Goal: Information Seeking & Learning: Learn about a topic

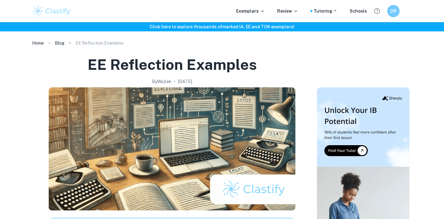
click at [246, 26] on h6 "Click here to explore thousands of marked IA, EE and TOK exemplars !" at bounding box center [221, 26] width 441 height 7
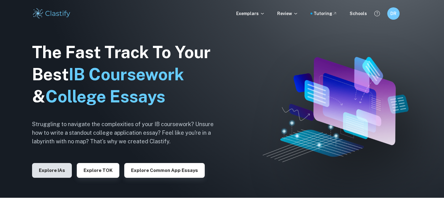
scroll to position [26, 0]
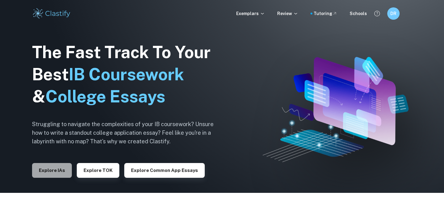
click at [50, 173] on button "Explore IAs" at bounding box center [52, 170] width 40 height 15
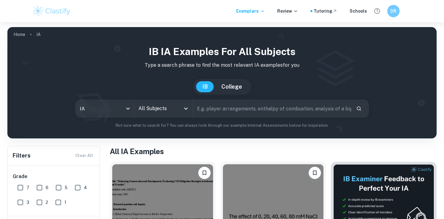
click at [161, 109] on input "All Subjects" at bounding box center [158, 109] width 43 height 12
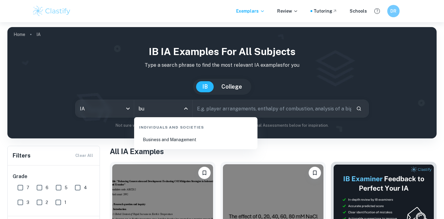
click at [155, 142] on li "Business and Management" at bounding box center [195, 140] width 118 height 14
type input "Business and Management"
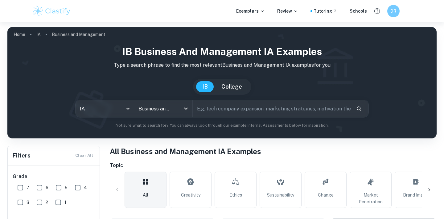
click at [222, 110] on input "text" at bounding box center [272, 108] width 158 height 17
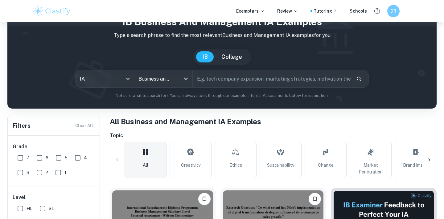
scroll to position [34, 0]
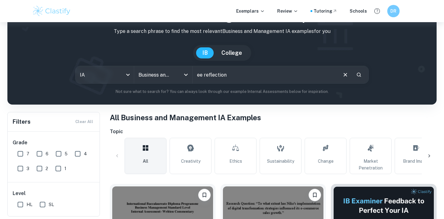
type input "ee reflection"
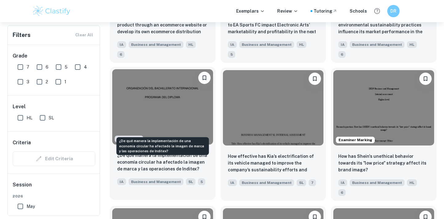
scroll to position [706, 0]
